Goal: Book appointment/travel/reservation

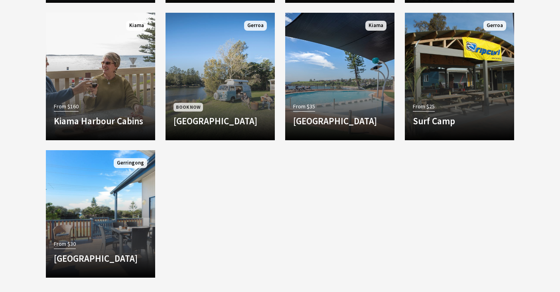
scroll to position [545, 0]
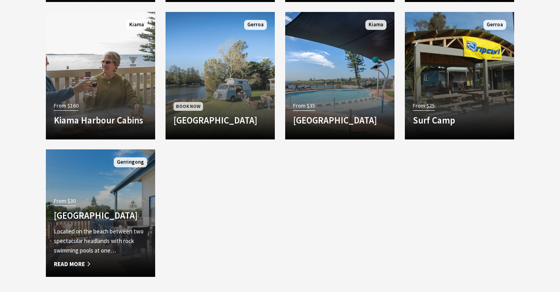
click at [116, 214] on h4 "[GEOGRAPHIC_DATA]" at bounding box center [100, 215] width 93 height 11
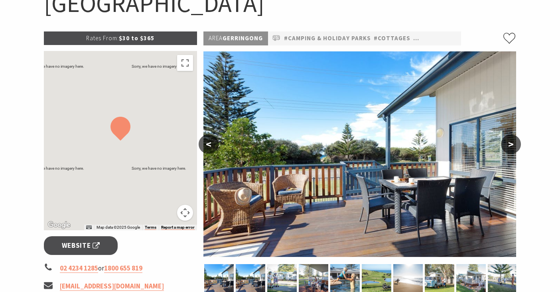
scroll to position [99, 0]
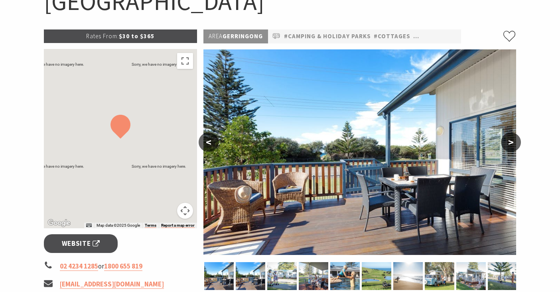
click at [512, 141] on button ">" at bounding box center [511, 142] width 20 height 19
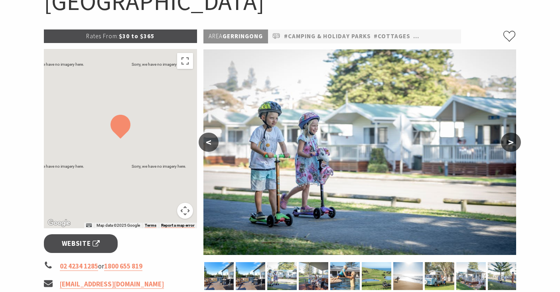
click at [512, 141] on button ">" at bounding box center [511, 142] width 20 height 19
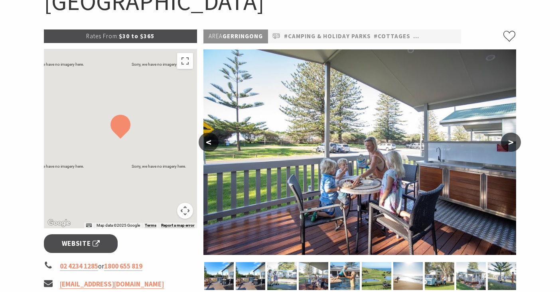
click at [512, 141] on button ">" at bounding box center [511, 142] width 20 height 19
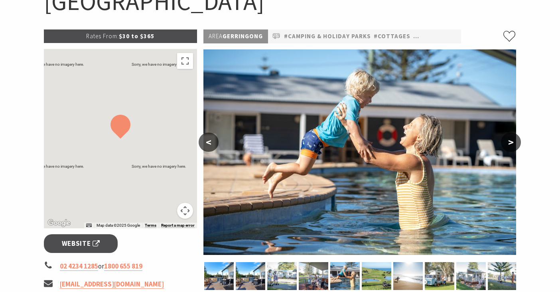
click at [512, 141] on button ">" at bounding box center [511, 142] width 20 height 19
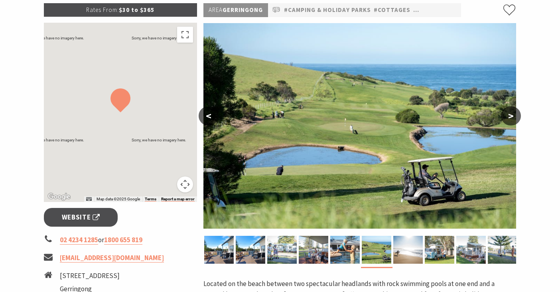
scroll to position [126, 0]
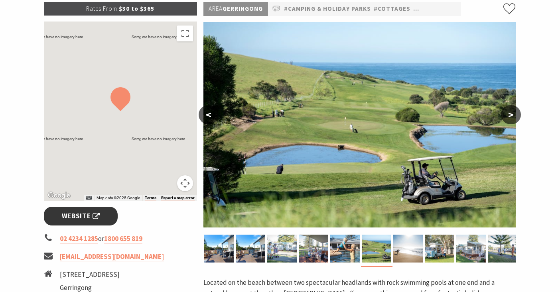
click at [73, 217] on span "Website" at bounding box center [81, 216] width 38 height 11
